Goal: Task Accomplishment & Management: Manage account settings

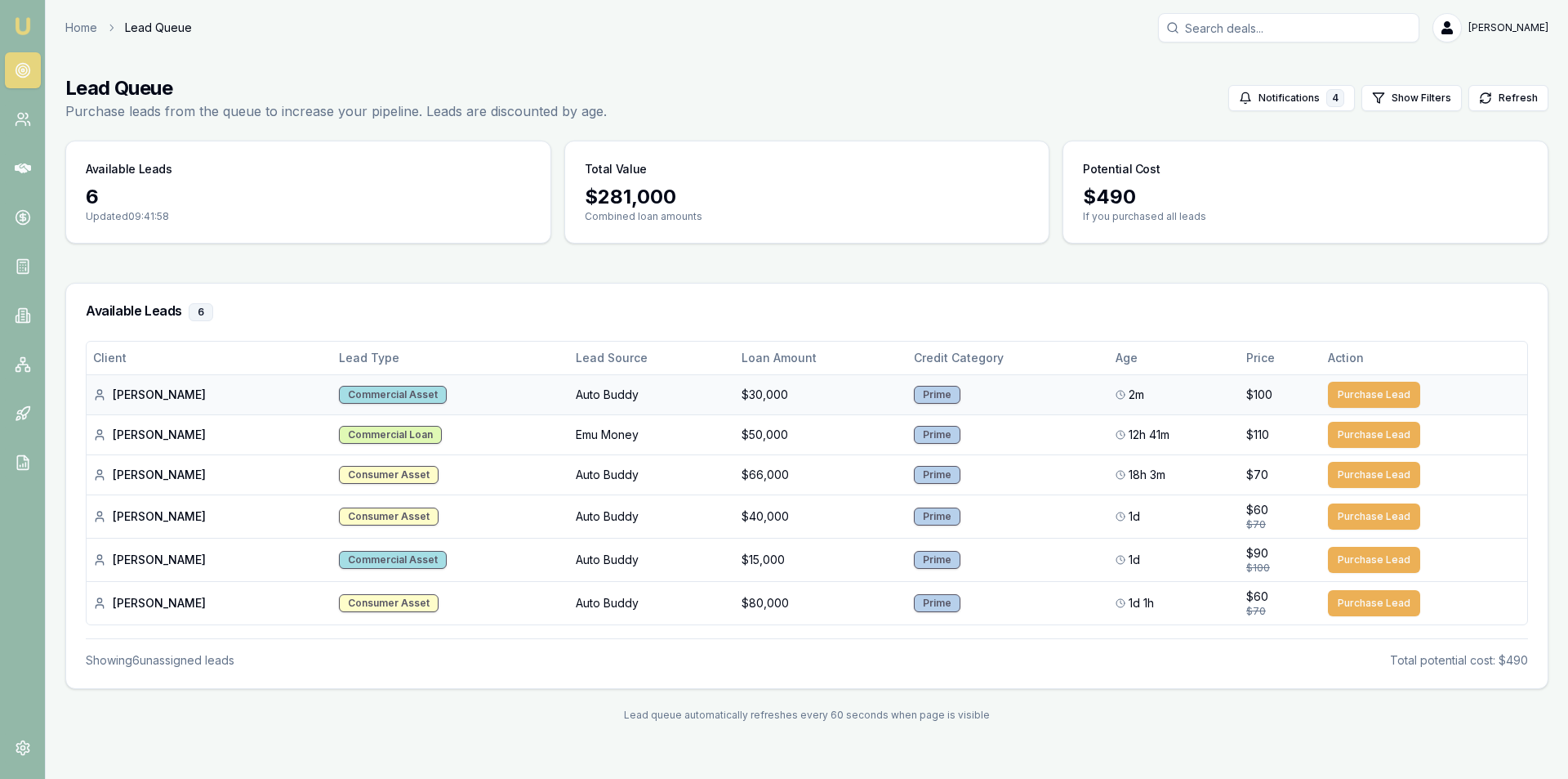
click at [158, 396] on div "Ashlee P." at bounding box center [209, 394] width 233 height 17
click at [1401, 403] on button "Purchase Lead" at bounding box center [1374, 394] width 93 height 26
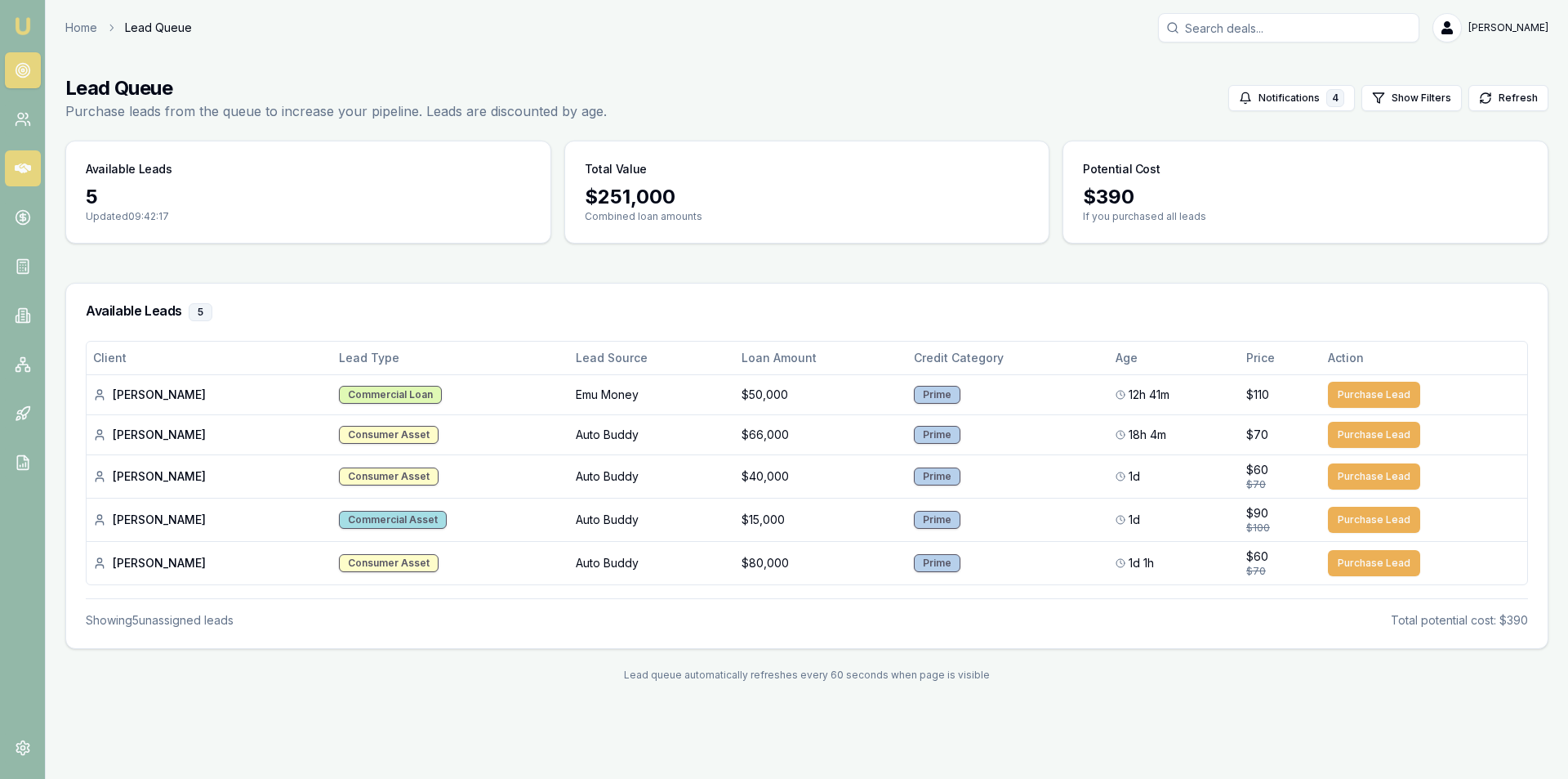
click at [26, 169] on icon at bounding box center [22, 168] width 17 height 17
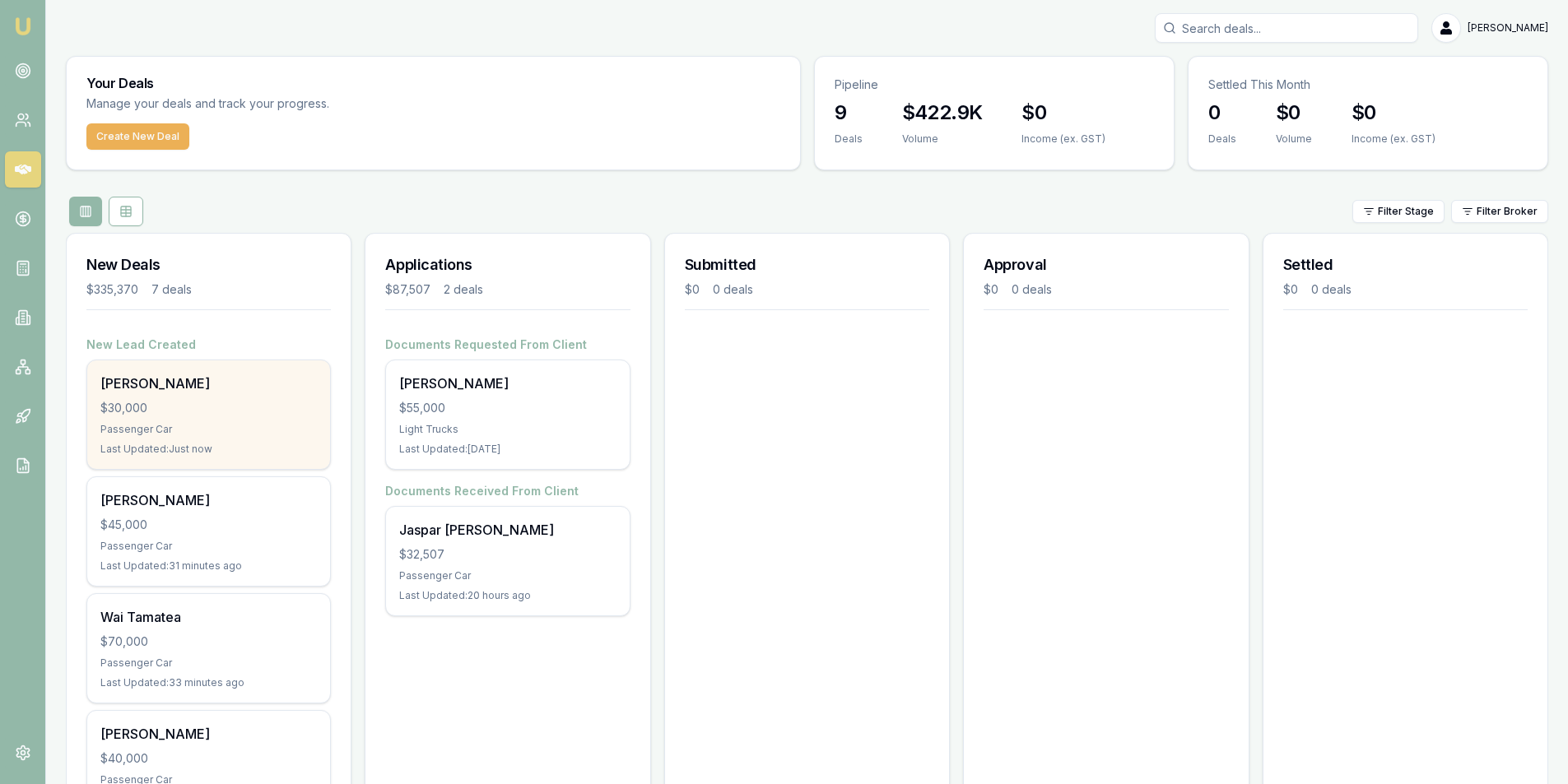
click at [261, 407] on div "$30,000" at bounding box center [208, 408] width 216 height 17
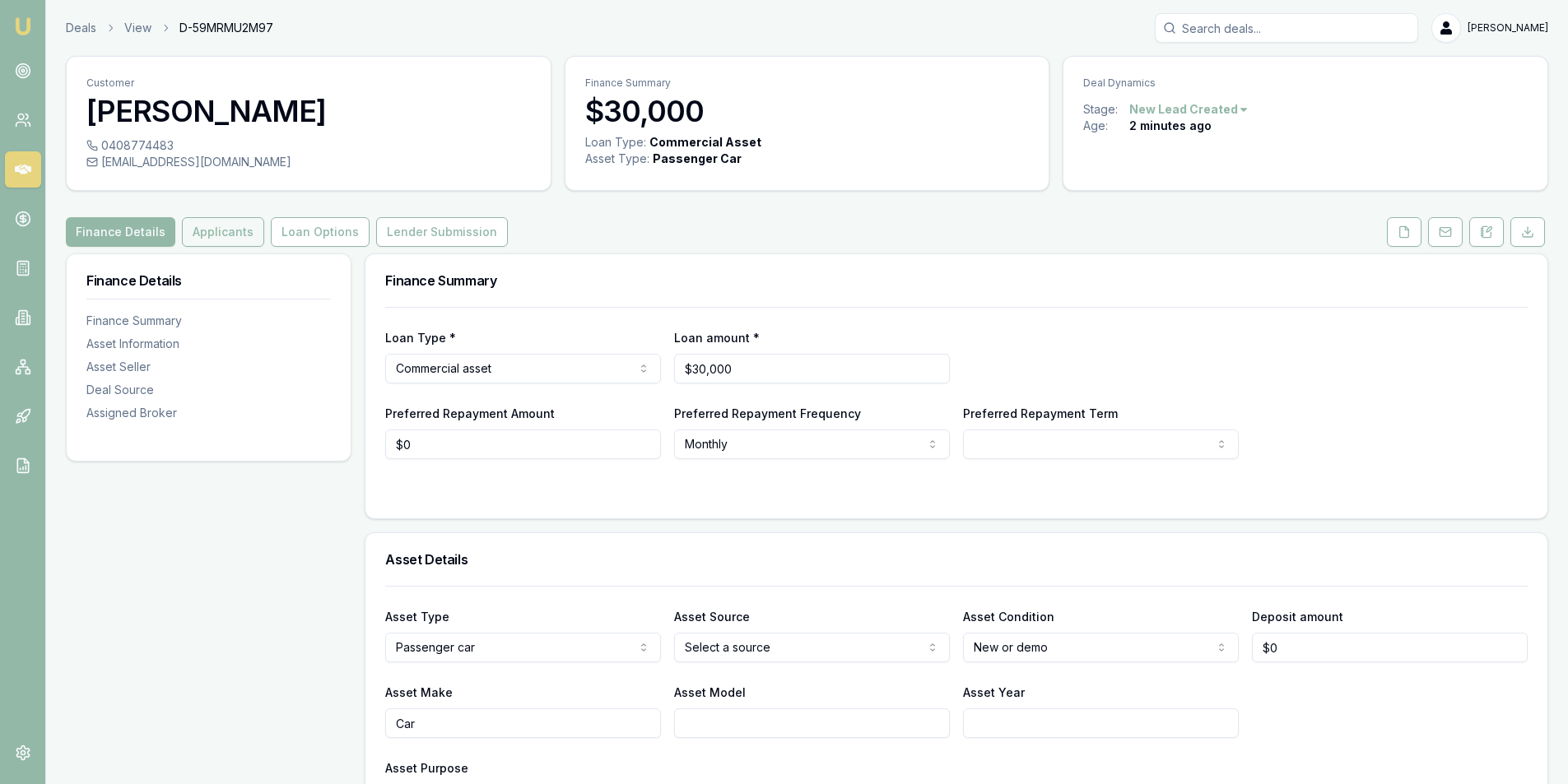
click at [230, 233] on button "Applicants" at bounding box center [223, 232] width 83 height 29
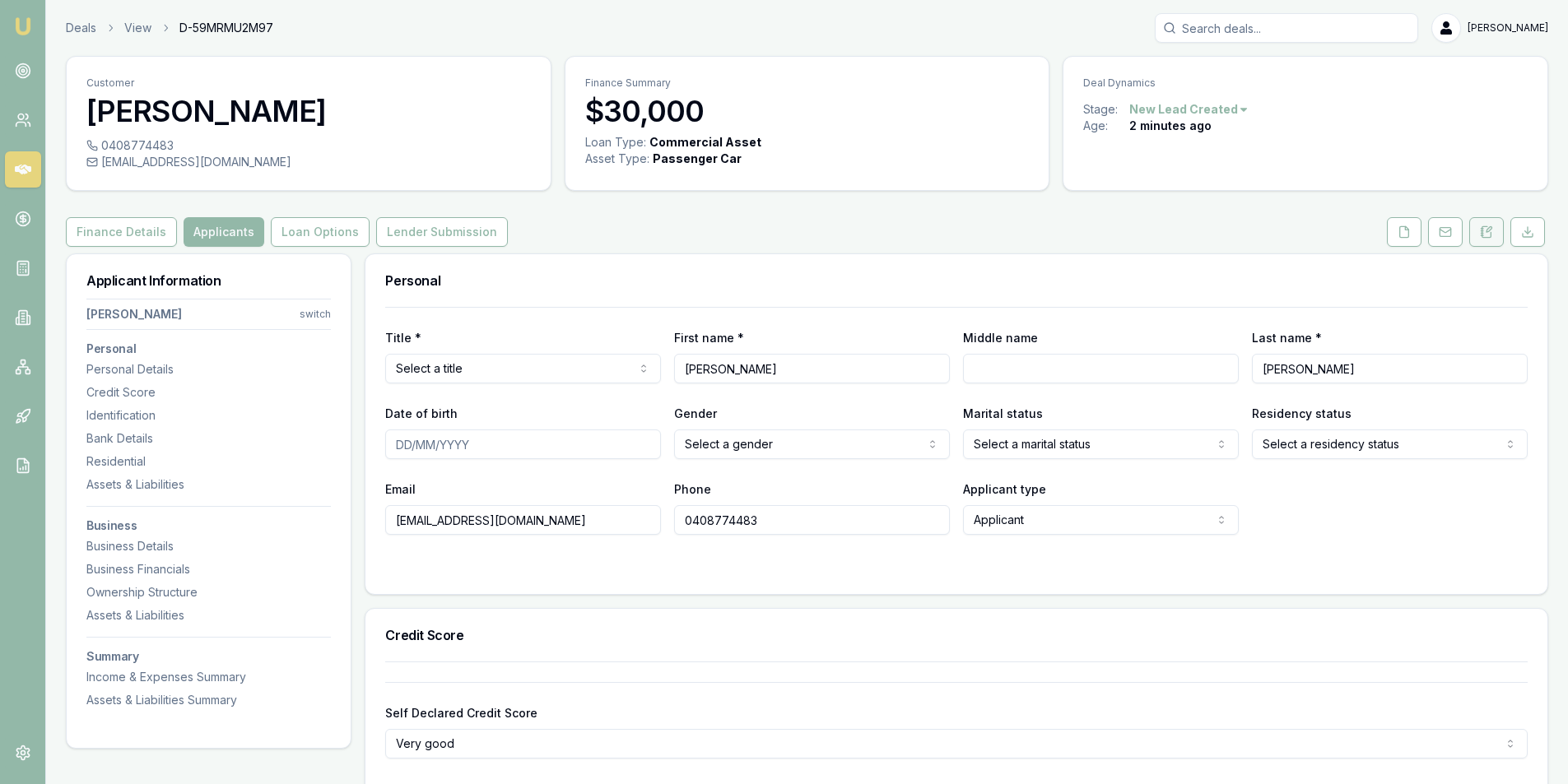
click at [1502, 234] on button at bounding box center [1485, 232] width 34 height 29
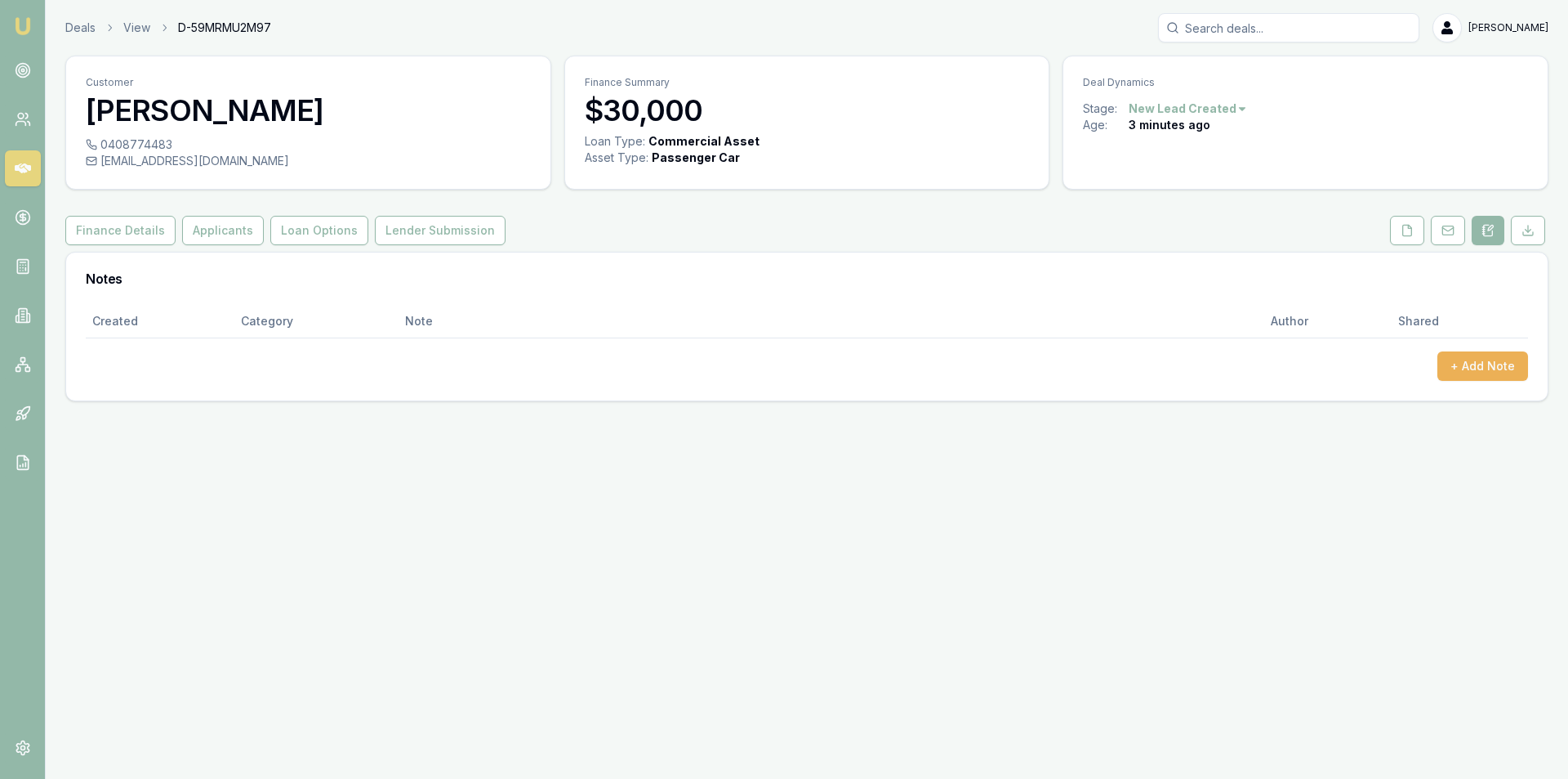
click at [1534, 364] on div "Created Category Note Author Shared + Add Note" at bounding box center [807, 352] width 1481 height 96
click at [1517, 365] on button "+ Add Note" at bounding box center [1482, 366] width 91 height 29
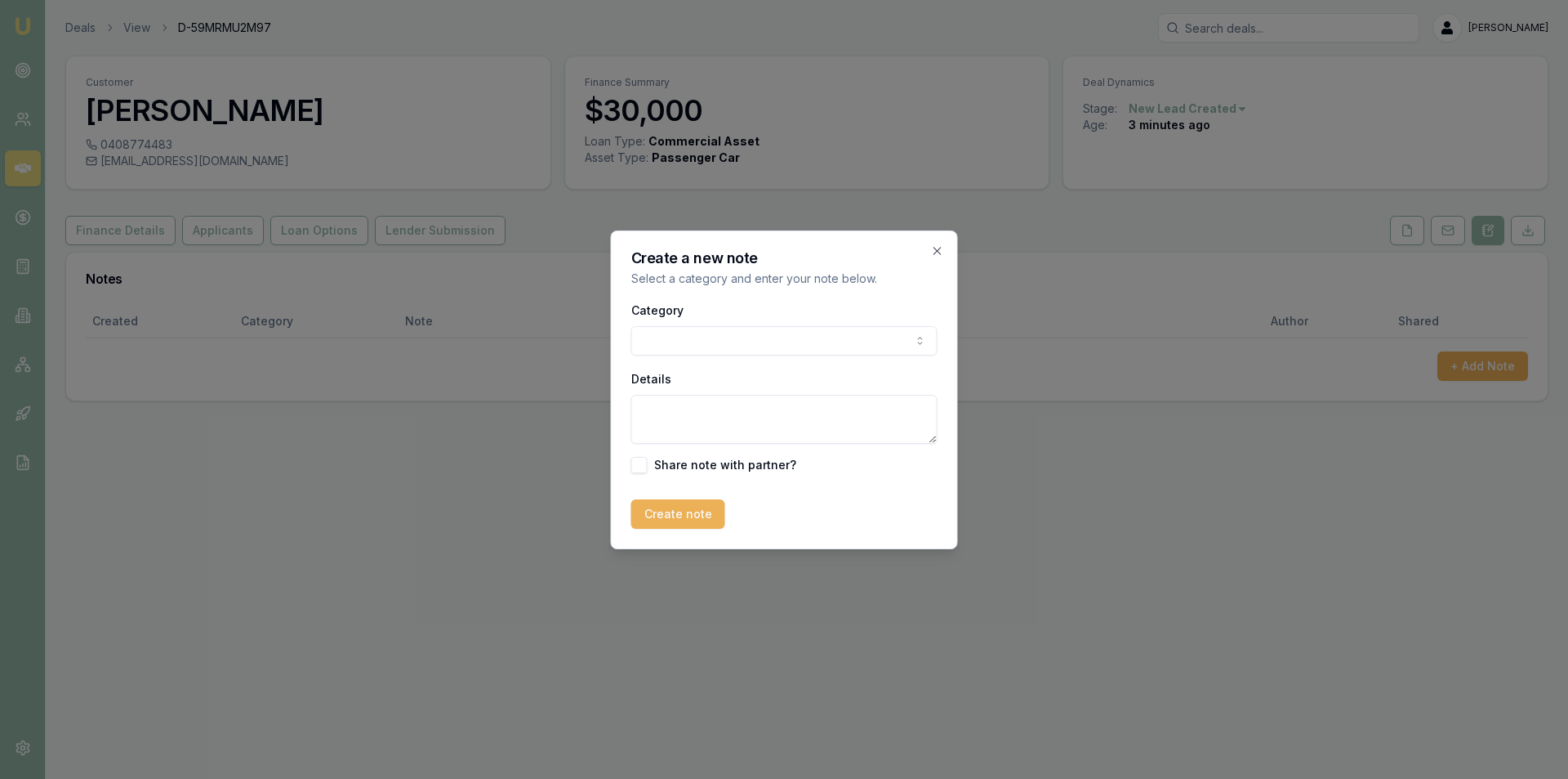
click at [715, 324] on div "Category General notes Attempted contact Follow up reminder Initial discussion …" at bounding box center [784, 327] width 306 height 56
click at [710, 348] on body "Emu Broker Deals View D-59MRMU2M97 Peter Sarris Toggle Menu Customer Ashlee Pas…" at bounding box center [784, 390] width 1568 height 779
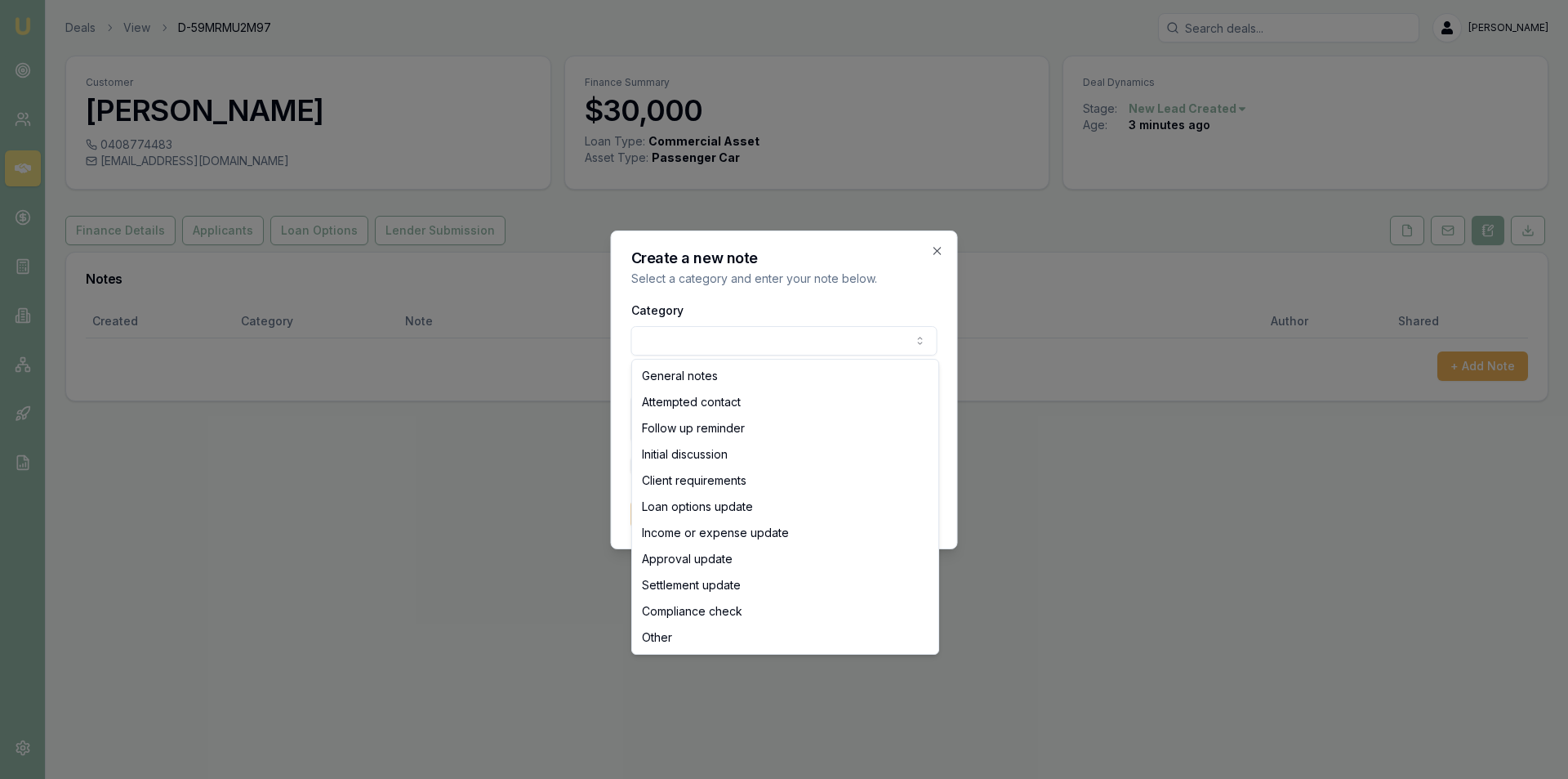
select select "ATTEMPTED_CONTACT"
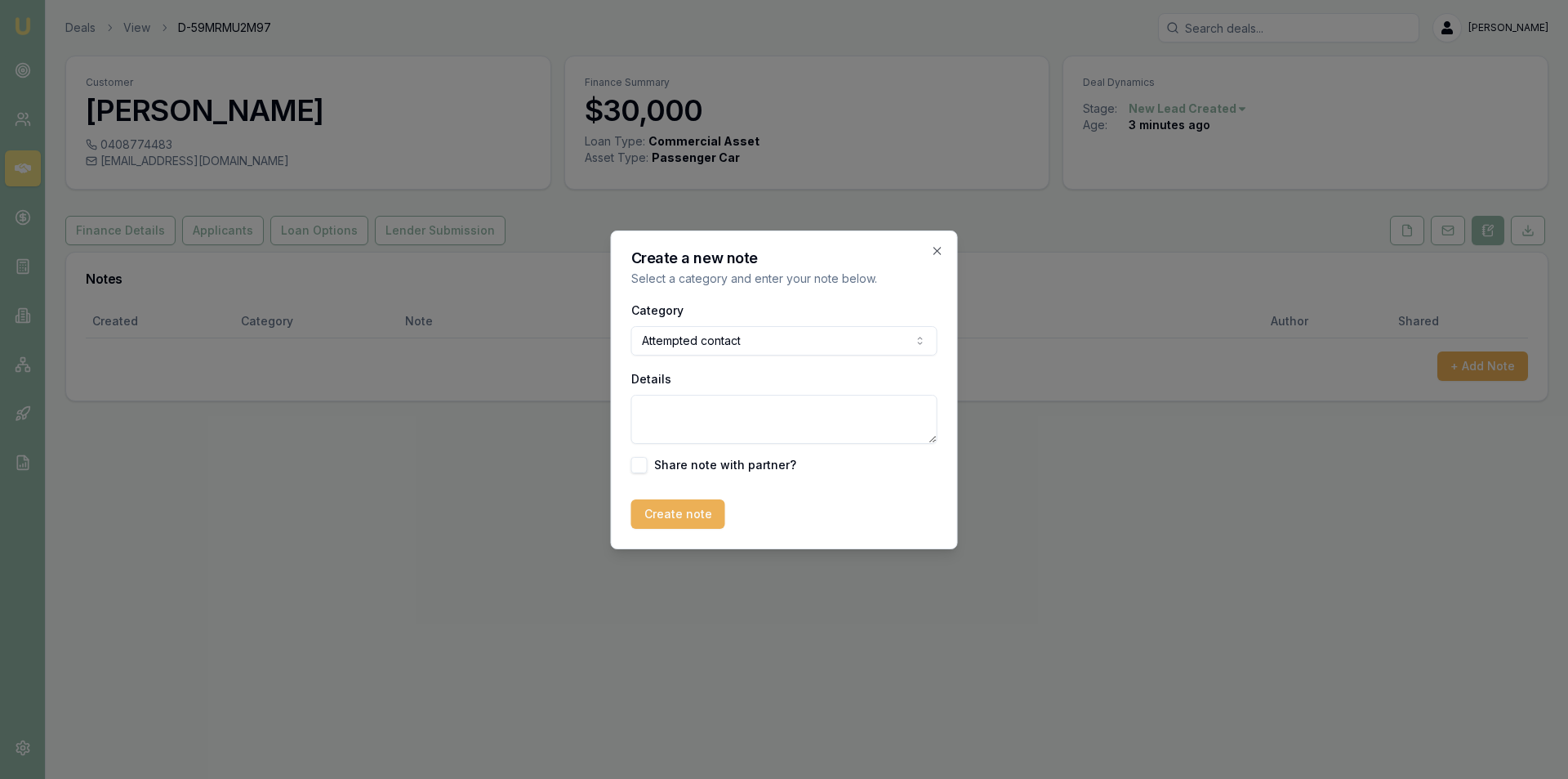
click at [740, 405] on textarea "Details" at bounding box center [784, 419] width 306 height 49
type textarea "no ans"
click at [711, 511] on button "Create note" at bounding box center [678, 513] width 94 height 29
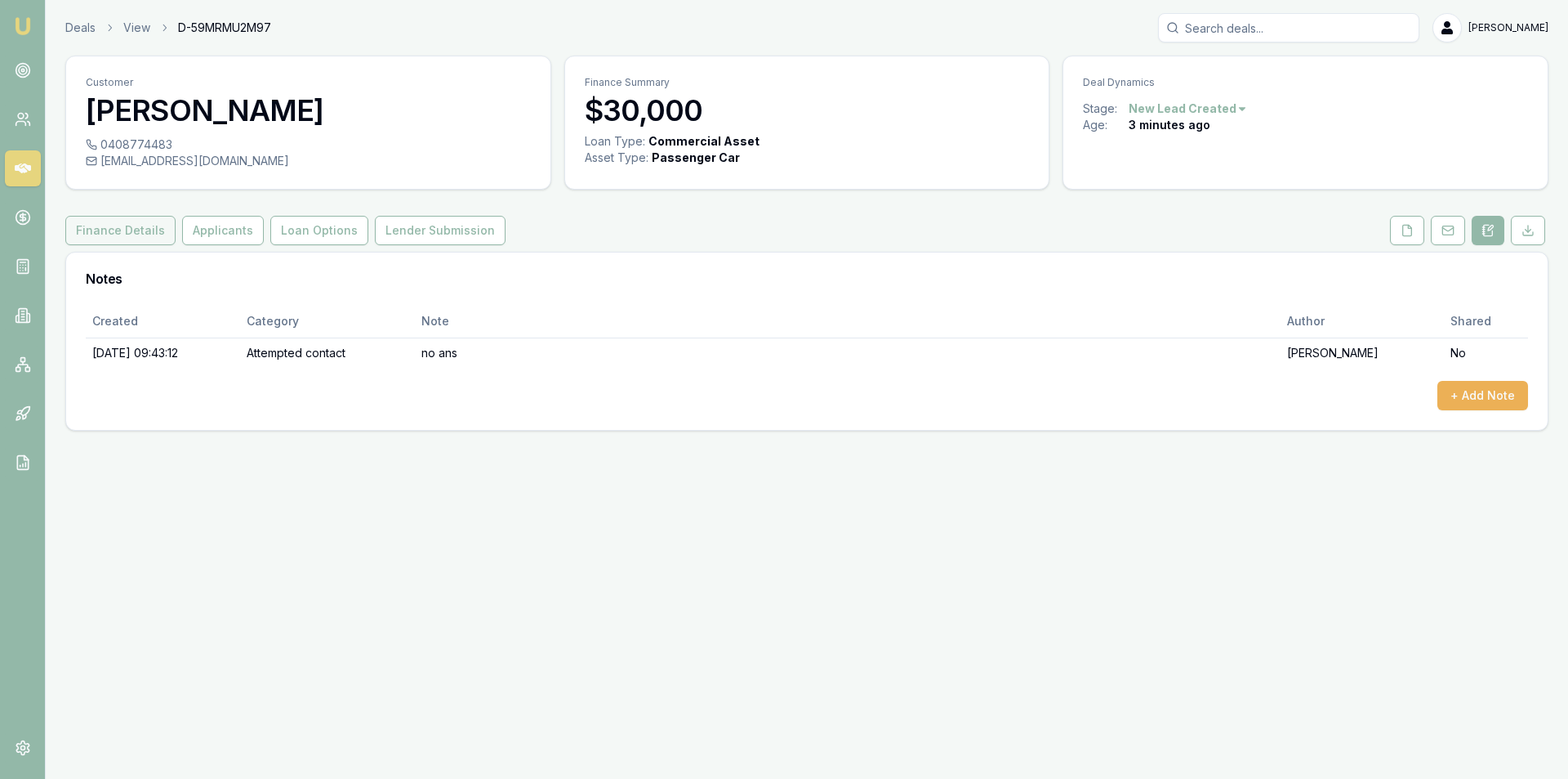
click at [152, 227] on button "Finance Details" at bounding box center [120, 230] width 110 height 29
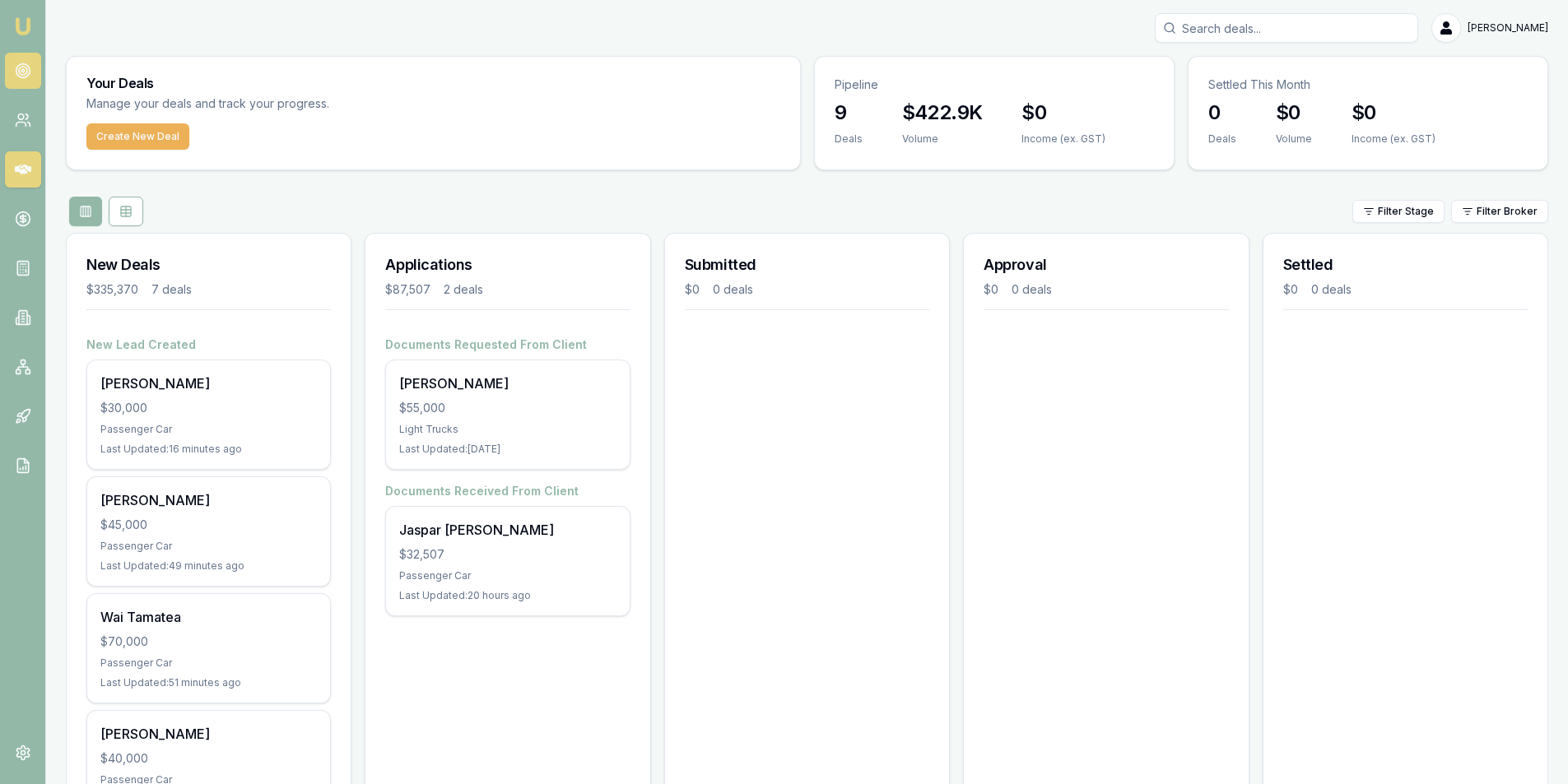
click at [29, 73] on circle at bounding box center [23, 71] width 14 height 14
